Goal: Task Accomplishment & Management: Use online tool/utility

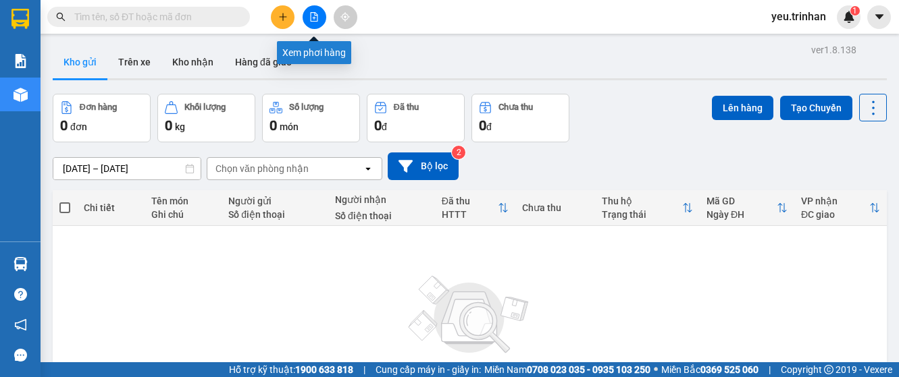
click at [319, 18] on button at bounding box center [314, 17] width 24 height 24
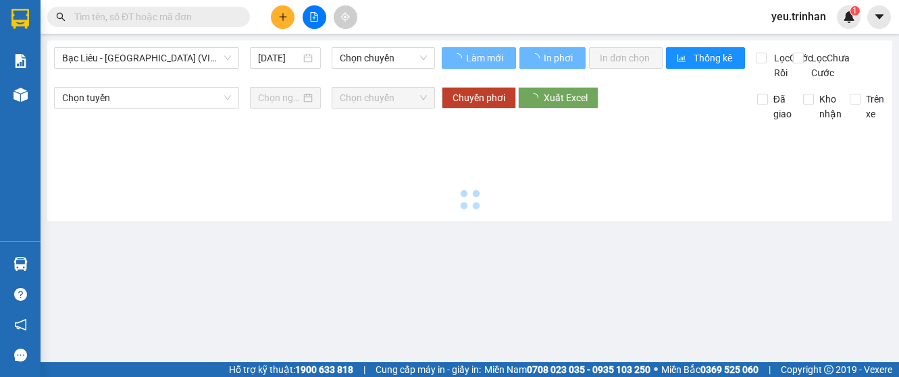
type input "[DATE]"
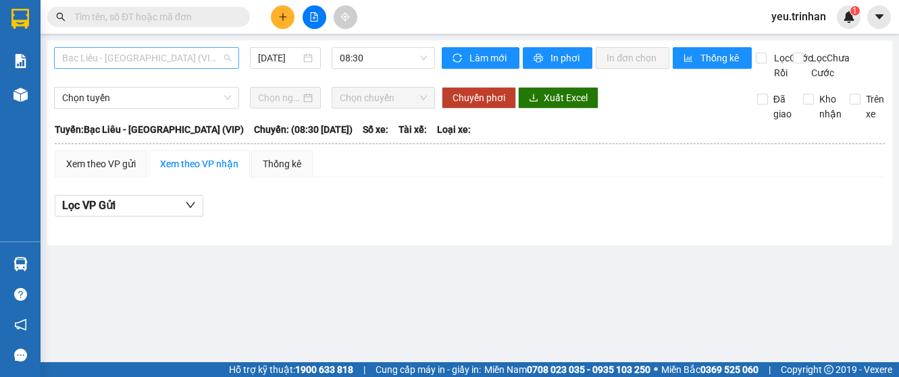
click at [182, 60] on span "Bạc Liêu - Sài Gòn (VIP)" at bounding box center [146, 58] width 169 height 20
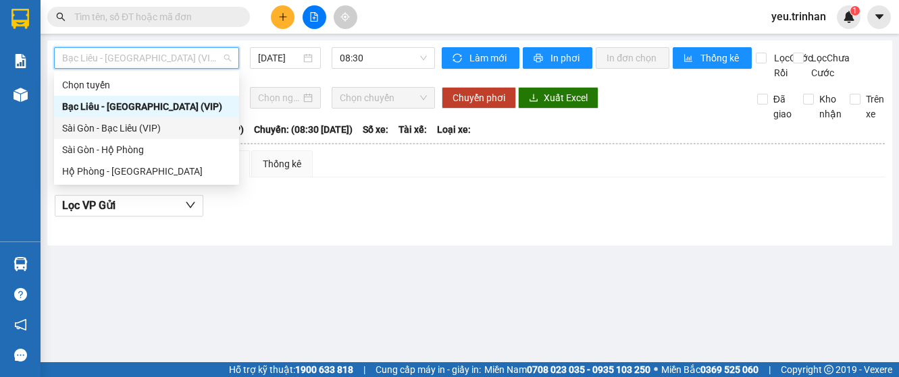
click at [127, 127] on div "Sài Gòn - Bạc Liêu (VIP)" at bounding box center [146, 128] width 169 height 15
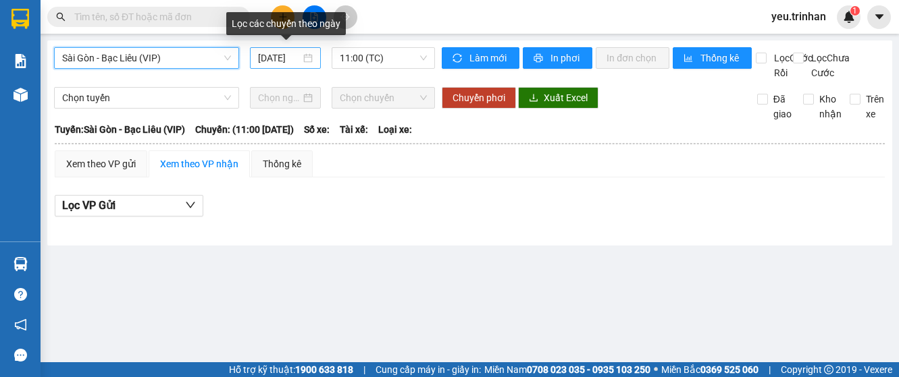
click at [300, 62] on input "14/08/2025" at bounding box center [279, 58] width 43 height 15
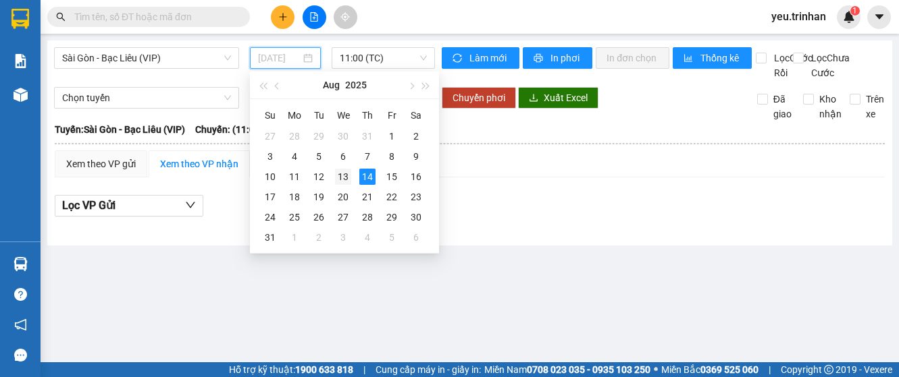
click at [340, 180] on div "13" at bounding box center [343, 177] width 16 height 16
type input "13/08/2025"
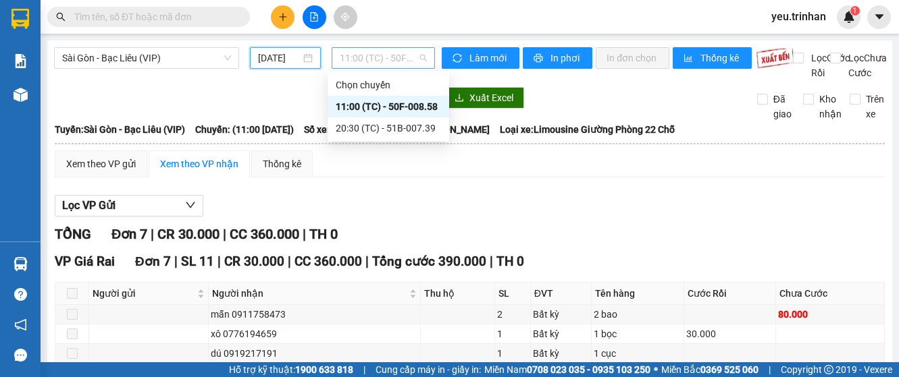
click at [378, 62] on span "11:00 (TC) - 50F-008.58" at bounding box center [383, 58] width 87 height 20
click at [392, 129] on div "20:30 (TC) - 51B-007.39" at bounding box center [388, 128] width 105 height 15
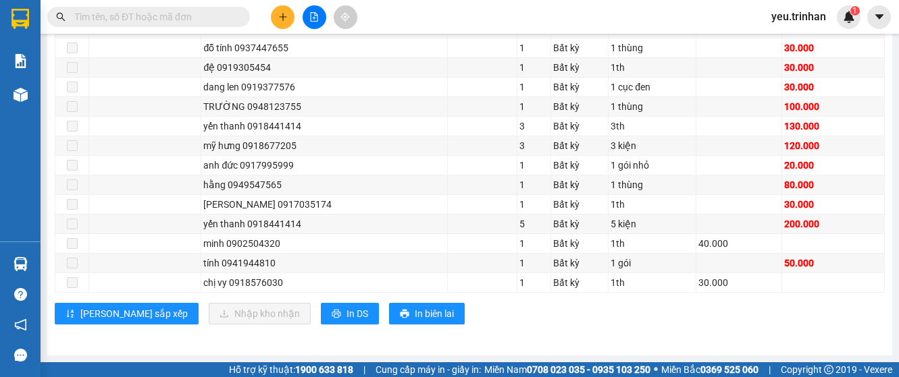
scroll to position [1523, 0]
click at [230, 323] on div "VP Giá Rai Đơn 18 | SL 29 | CR 90.000 | CC 1.210.000 | Tổng cước 1.300.000 | TH…" at bounding box center [470, 111] width 830 height 448
click at [332, 319] on span "printer" at bounding box center [336, 314] width 9 height 11
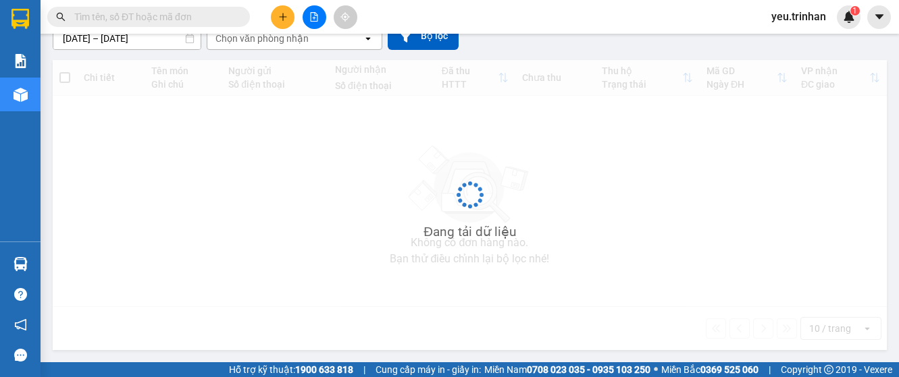
scroll to position [130, 0]
